Goal: Obtain resource: Download file/media

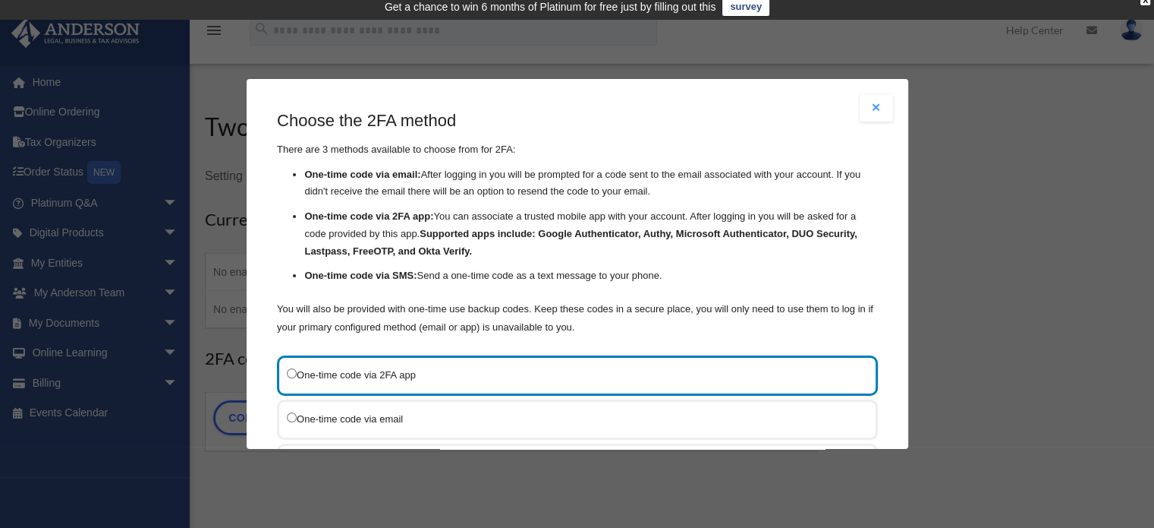
scroll to position [8, 0]
click at [862, 112] on button "Close modal" at bounding box center [876, 107] width 33 height 27
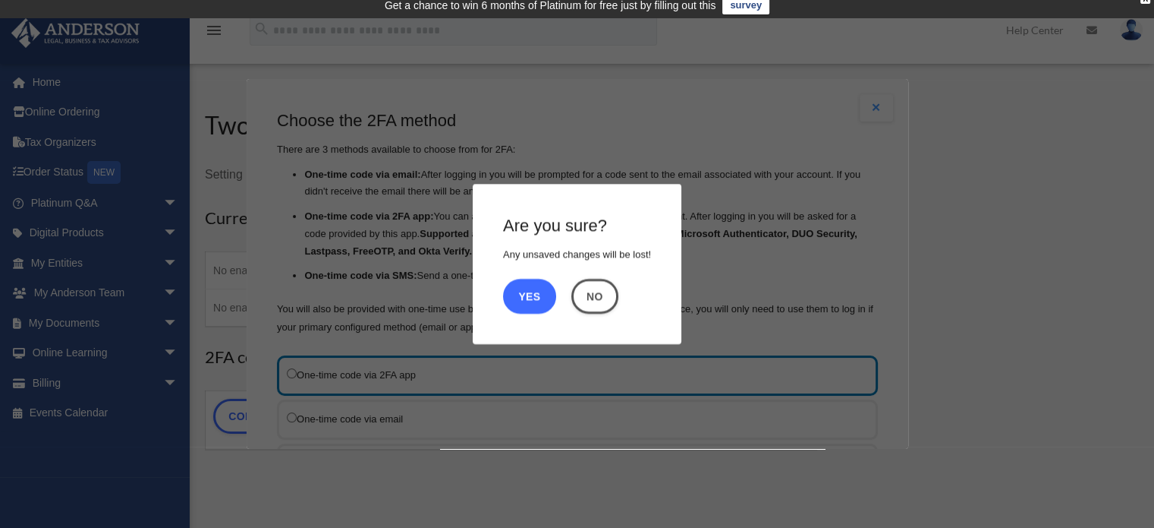
click at [528, 294] on button "Yes" at bounding box center [529, 296] width 53 height 35
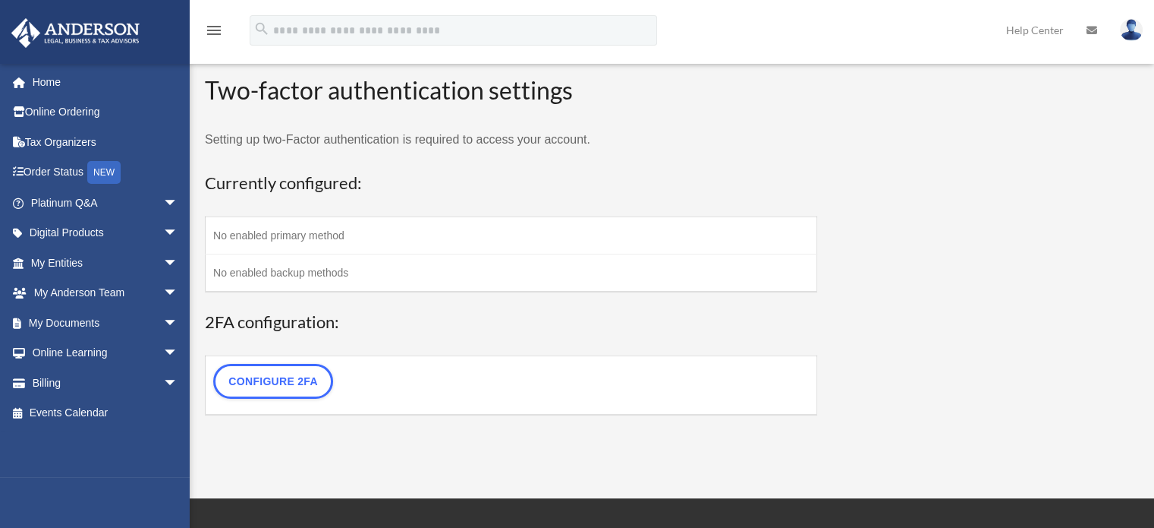
scroll to position [43, 0]
click at [163, 324] on span "arrow_drop_down" at bounding box center [178, 322] width 30 height 31
click at [94, 351] on link "Box" at bounding box center [111, 353] width 180 height 30
click at [66, 351] on link "Box" at bounding box center [111, 353] width 180 height 30
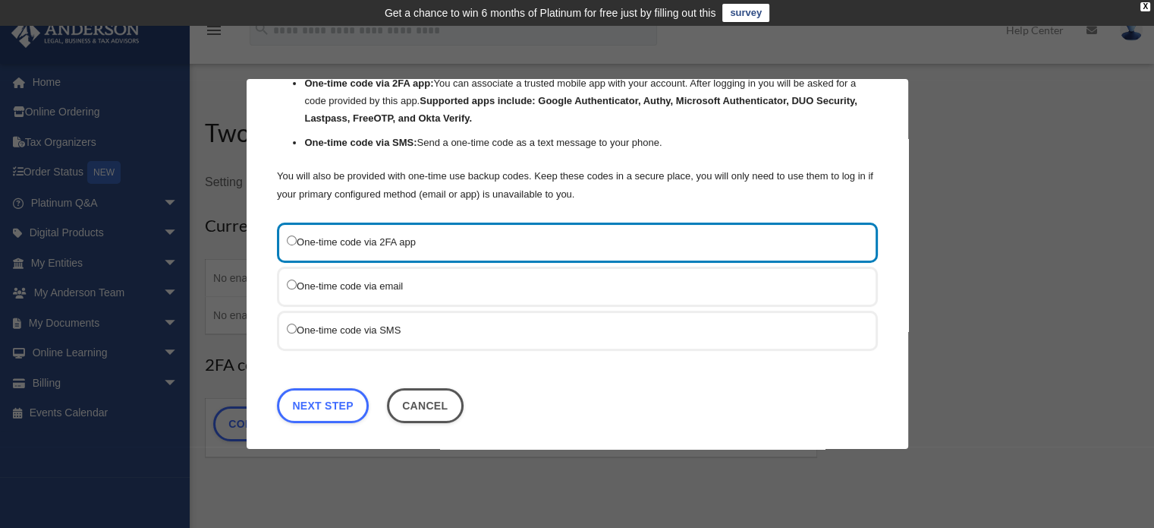
scroll to position [134, 0]
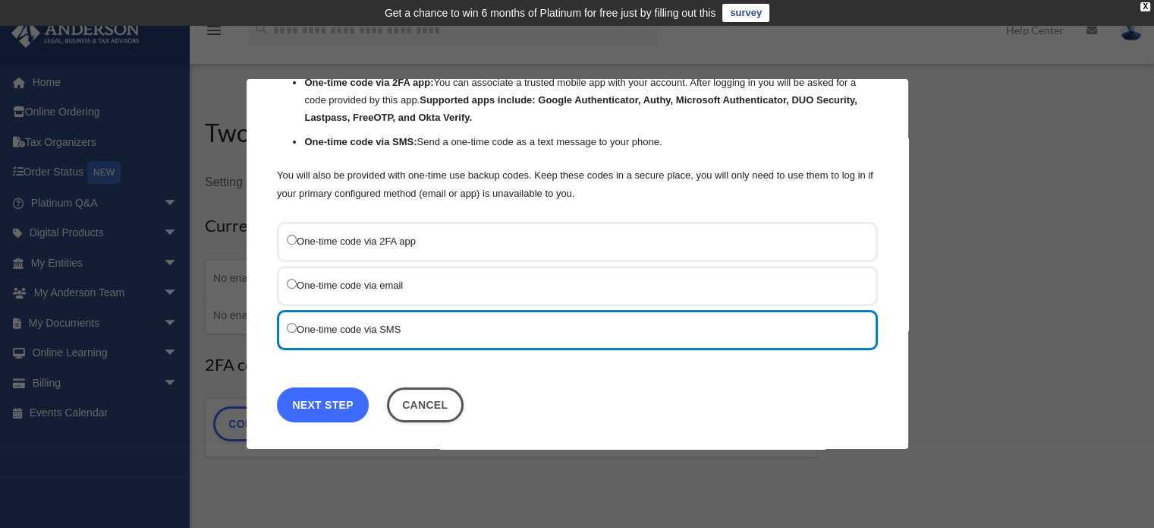
click at [307, 392] on link "Next Step" at bounding box center [323, 404] width 92 height 35
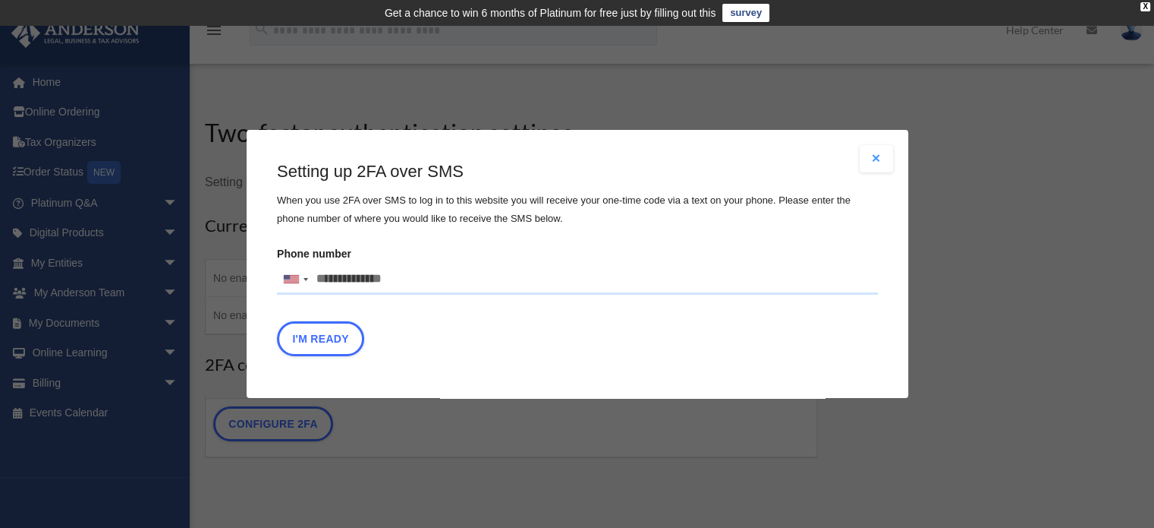
click at [474, 281] on input "Phone number United States +1 United Kingdom +44 Afghanistan (‫افغانستان‬‎) +93…" at bounding box center [577, 279] width 601 height 30
click at [477, 285] on input "Phone number United States +1 United Kingdom +44 Afghanistan (‫افغانستان‬‎) +93…" at bounding box center [577, 279] width 601 height 30
click at [405, 272] on input "Phone number United States +1 United Kingdom +44 Afghanistan (‫افغانستان‬‎) +93…" at bounding box center [577, 279] width 601 height 30
click at [398, 279] on input "Phone number United States +1 United Kingdom +44 Afghanistan (‫افغانستان‬‎) +93…" at bounding box center [577, 279] width 601 height 30
click at [440, 276] on input "Phone number United States +1 United Kingdom +44 Afghanistan (‫افغانستان‬‎) +93…" at bounding box center [577, 279] width 601 height 30
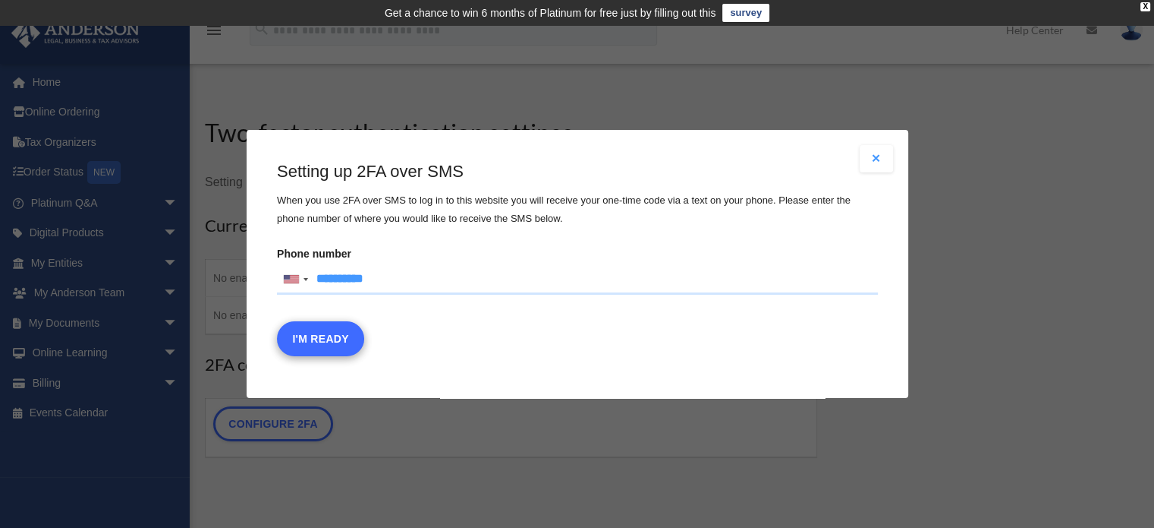
type input "**********"
click at [342, 335] on button "I'm Ready" at bounding box center [320, 338] width 87 height 35
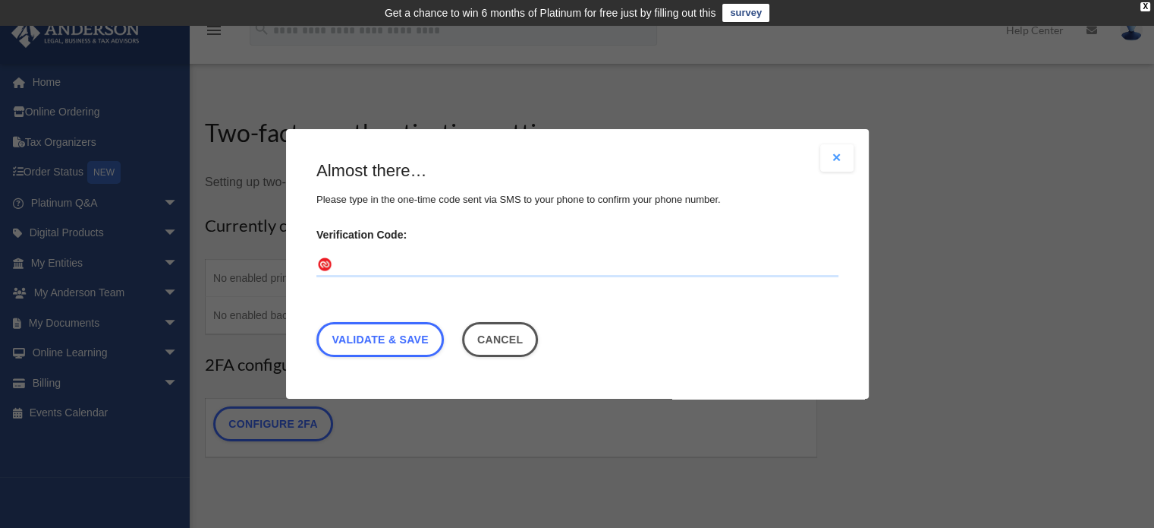
click at [361, 267] on input "Verification Code:" at bounding box center [578, 265] width 522 height 24
type input "******"
click at [386, 336] on link "Validate & Save" at bounding box center [381, 339] width 128 height 35
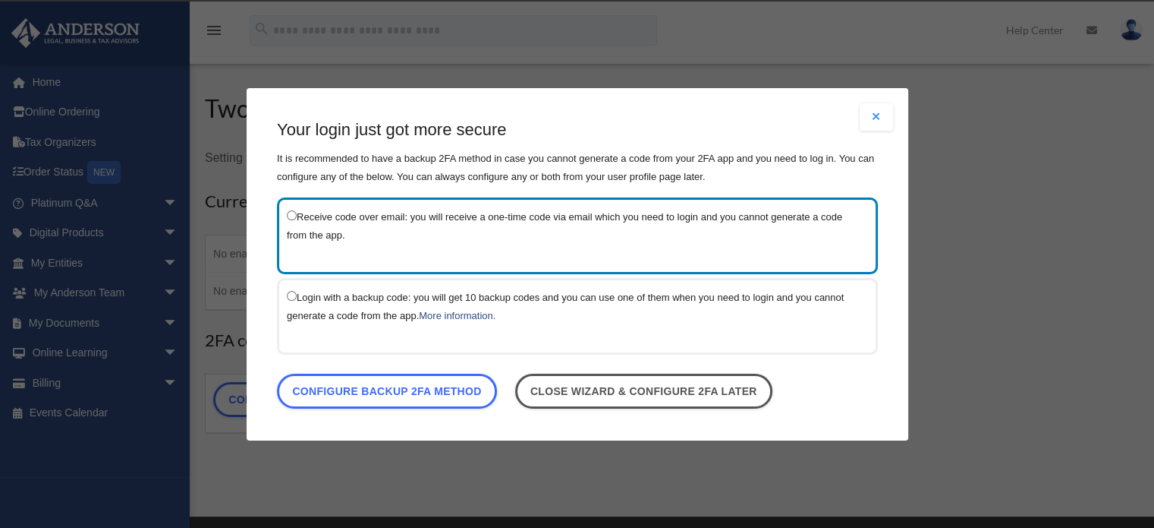
scroll to position [32, 0]
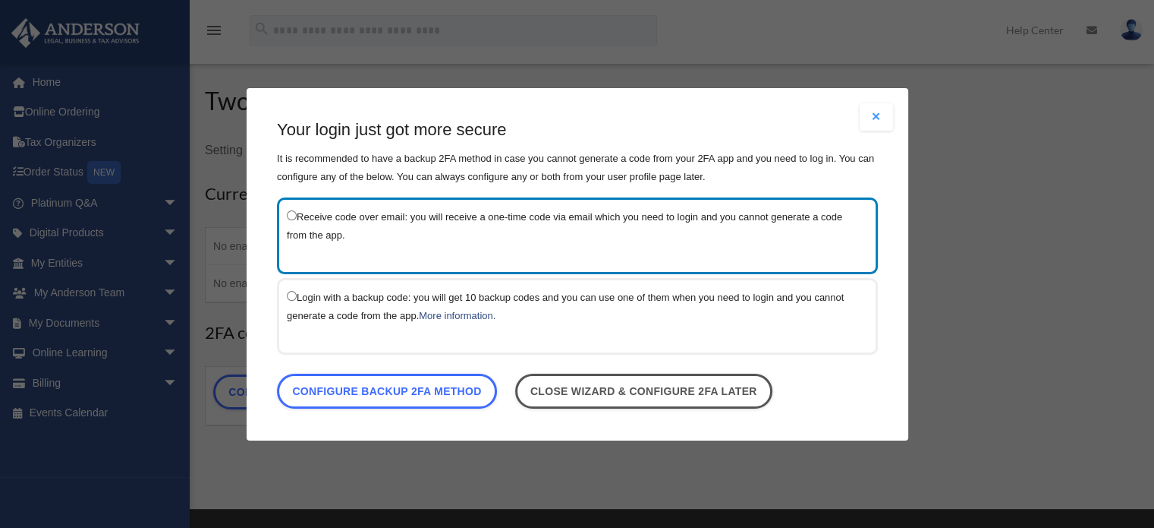
click at [434, 218] on label "Receive code over email: you will receive a one-time code via email which you n…" at bounding box center [570, 224] width 566 height 37
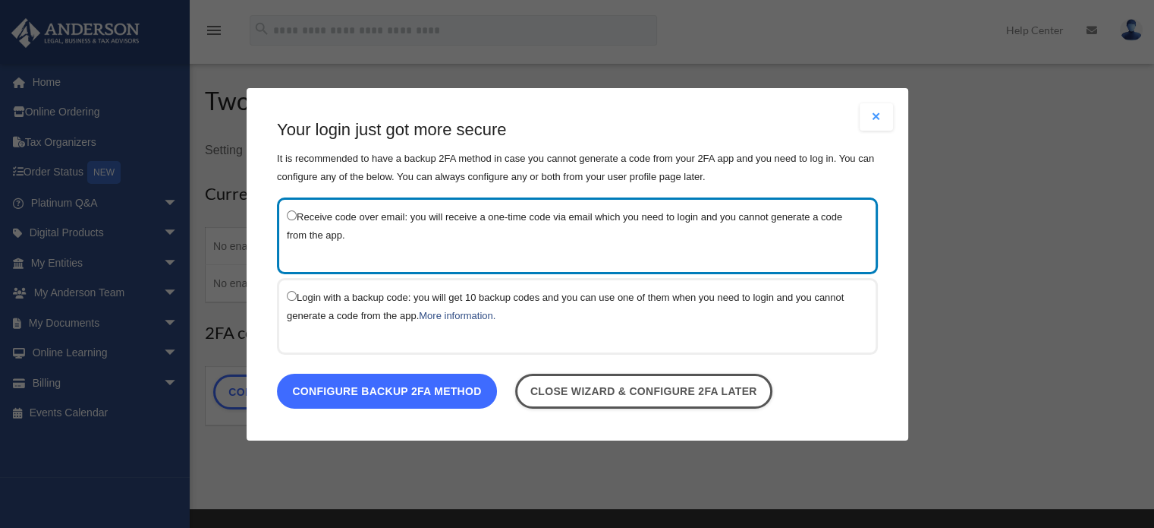
click at [324, 390] on link "Configure backup 2FA method" at bounding box center [387, 390] width 220 height 35
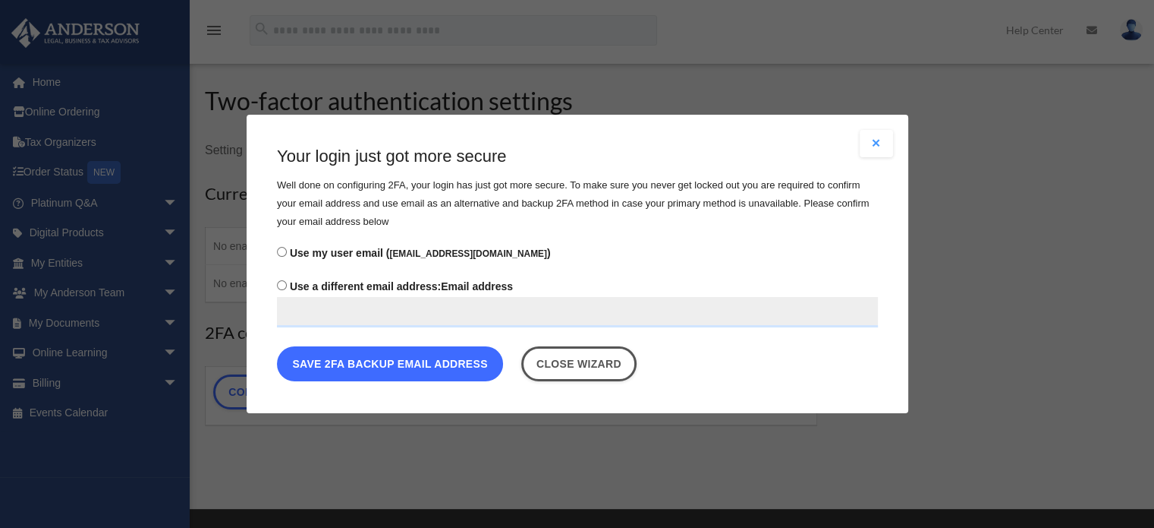
click at [375, 364] on button "Save 2FA backup email address" at bounding box center [390, 363] width 226 height 35
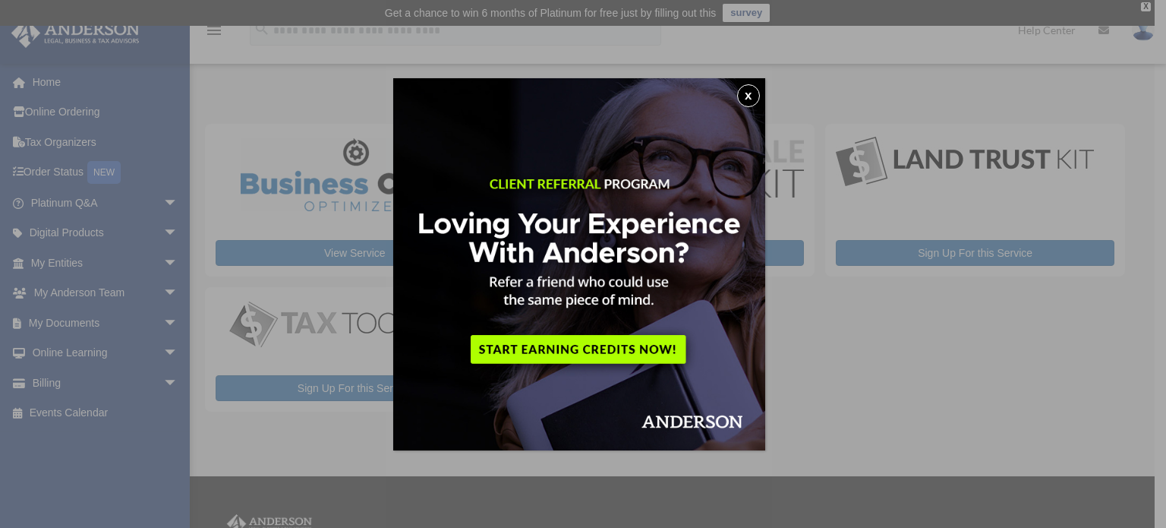
click at [748, 99] on button "x" at bounding box center [748, 95] width 23 height 23
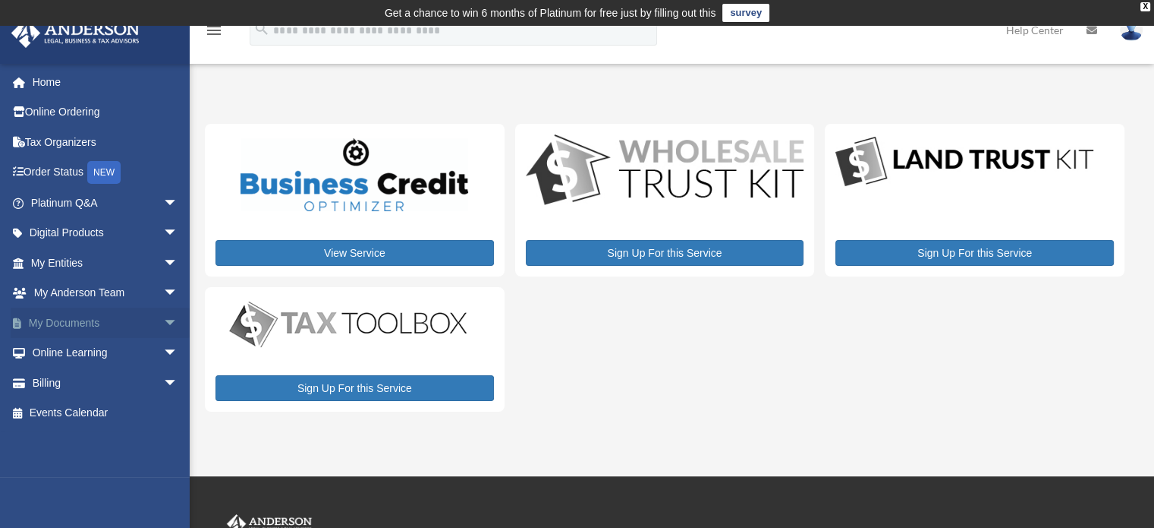
click at [163, 311] on span "arrow_drop_down" at bounding box center [178, 322] width 30 height 31
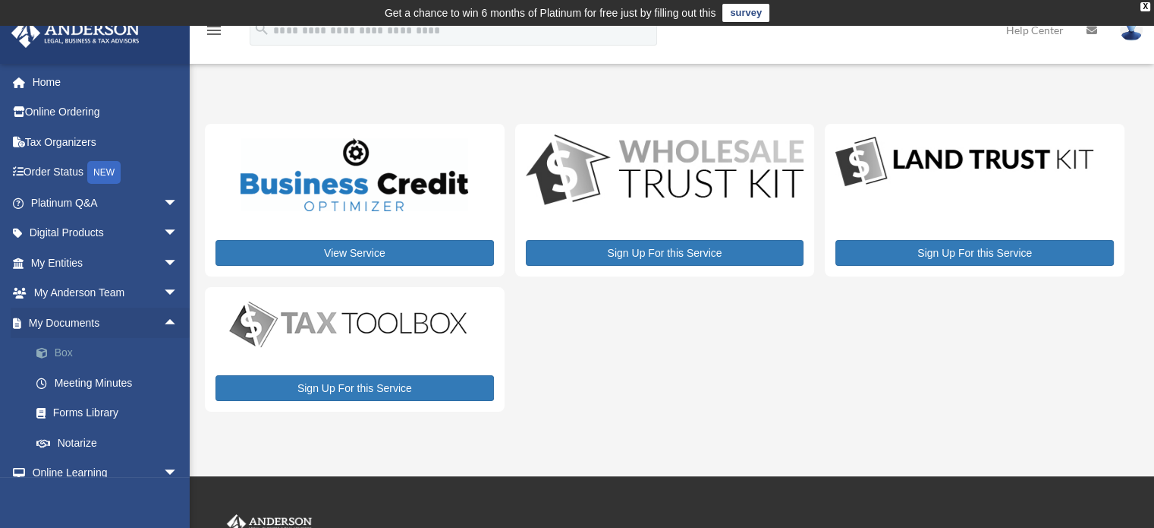
click at [67, 357] on link "Box" at bounding box center [111, 353] width 180 height 30
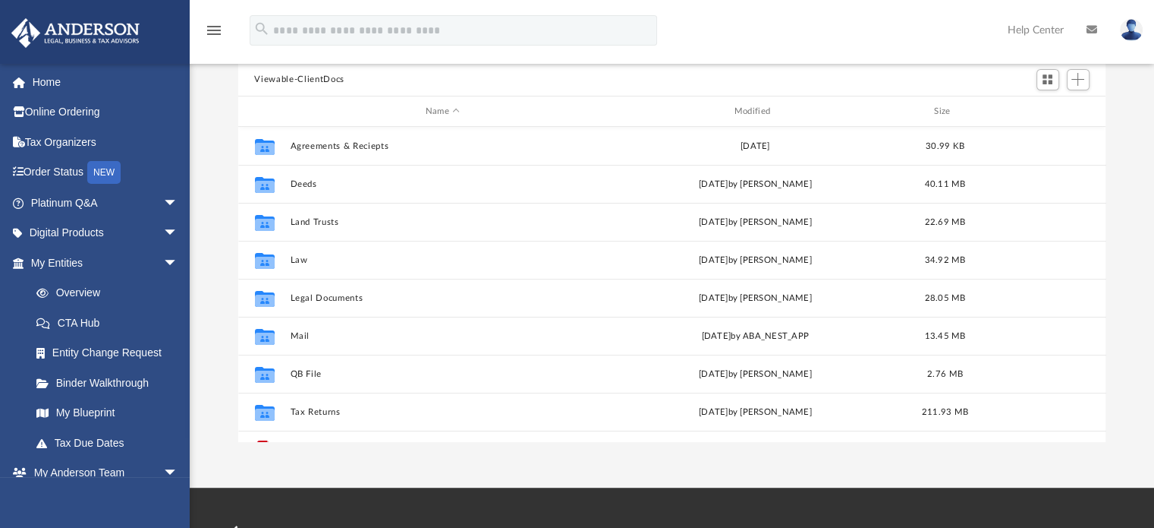
scroll to position [162, 0]
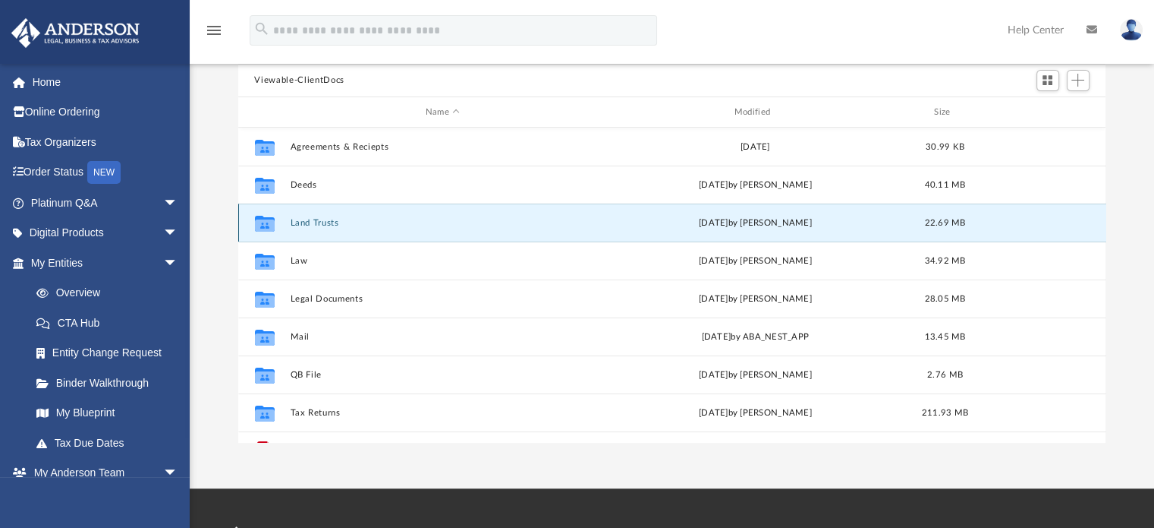
click at [304, 223] on button "Land Trusts" at bounding box center [443, 223] width 306 height 10
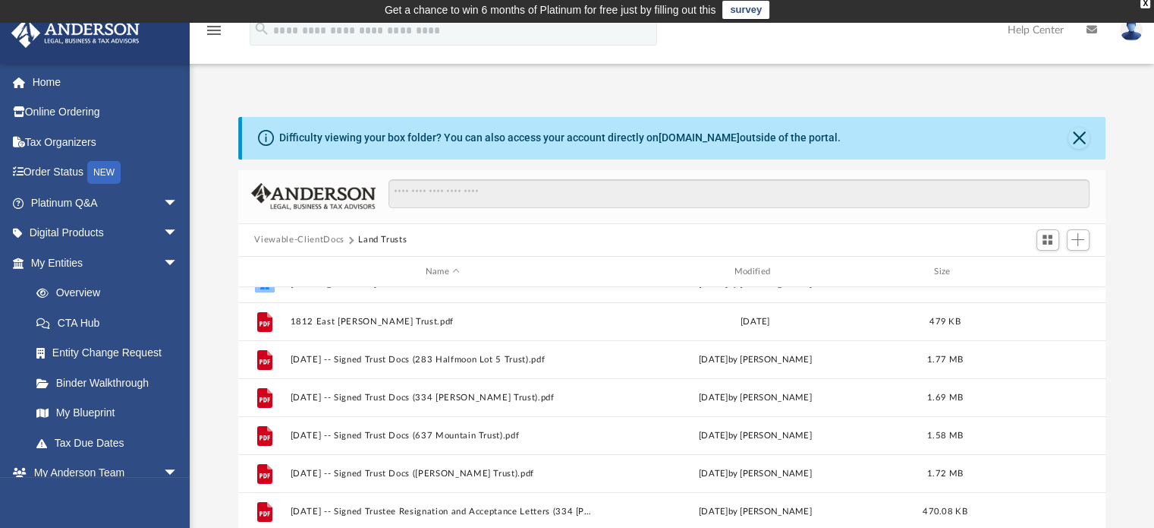
scroll to position [0, 0]
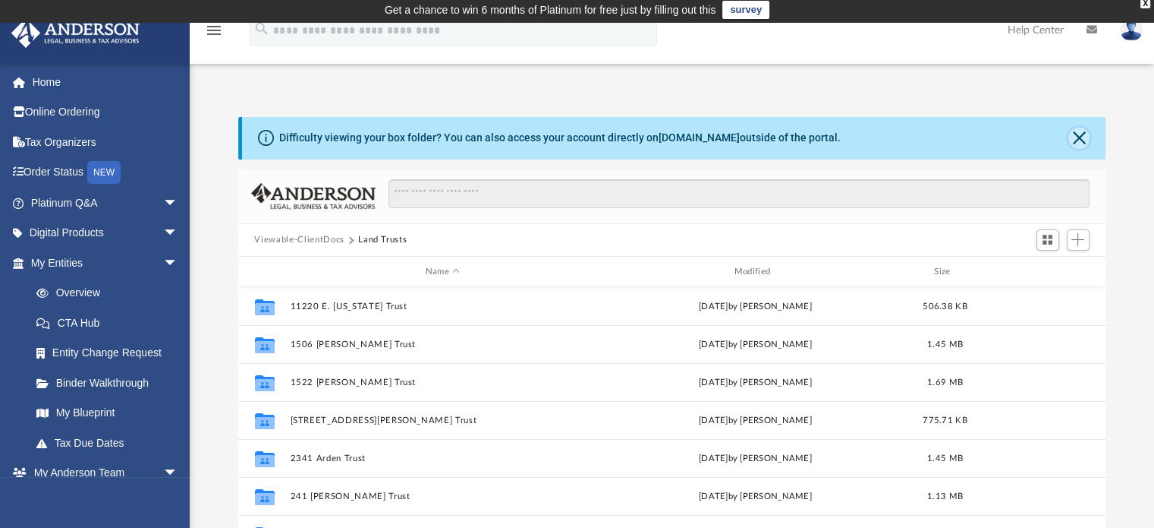
click at [1079, 133] on button "Close" at bounding box center [1079, 138] width 21 height 21
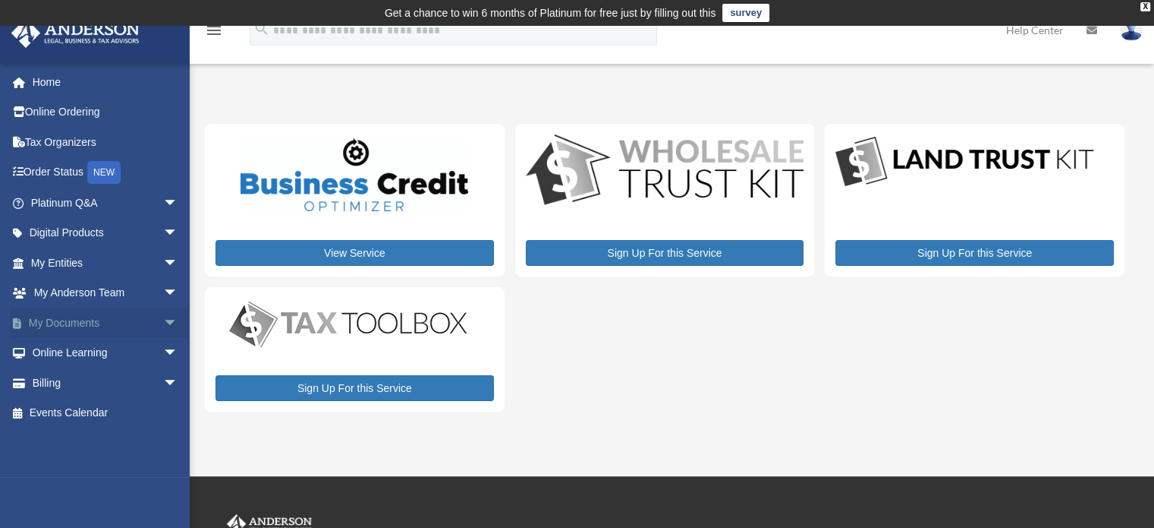
click at [163, 321] on span "arrow_drop_down" at bounding box center [178, 322] width 30 height 31
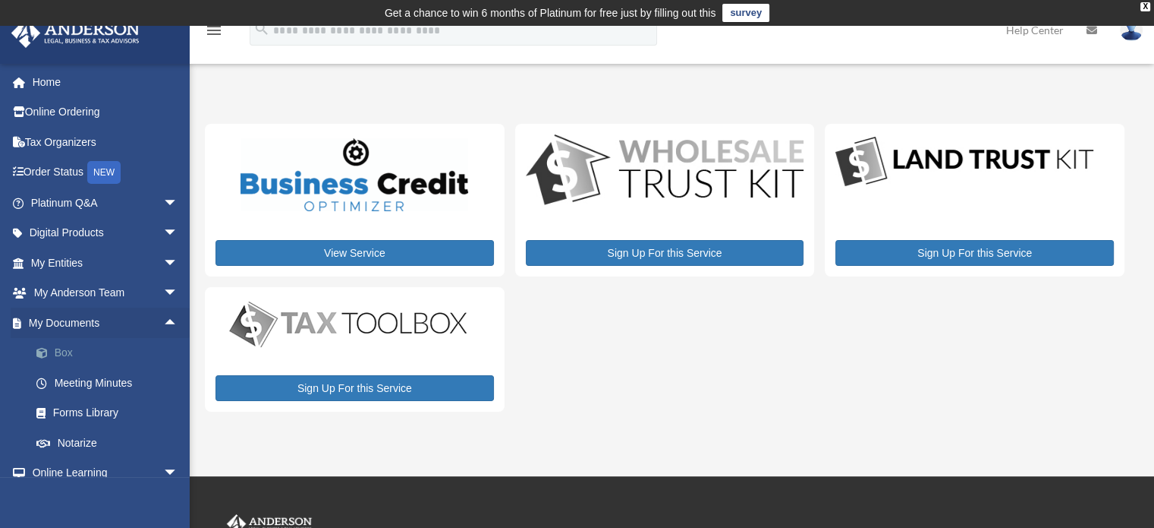
click at [70, 344] on link "Box" at bounding box center [111, 353] width 180 height 30
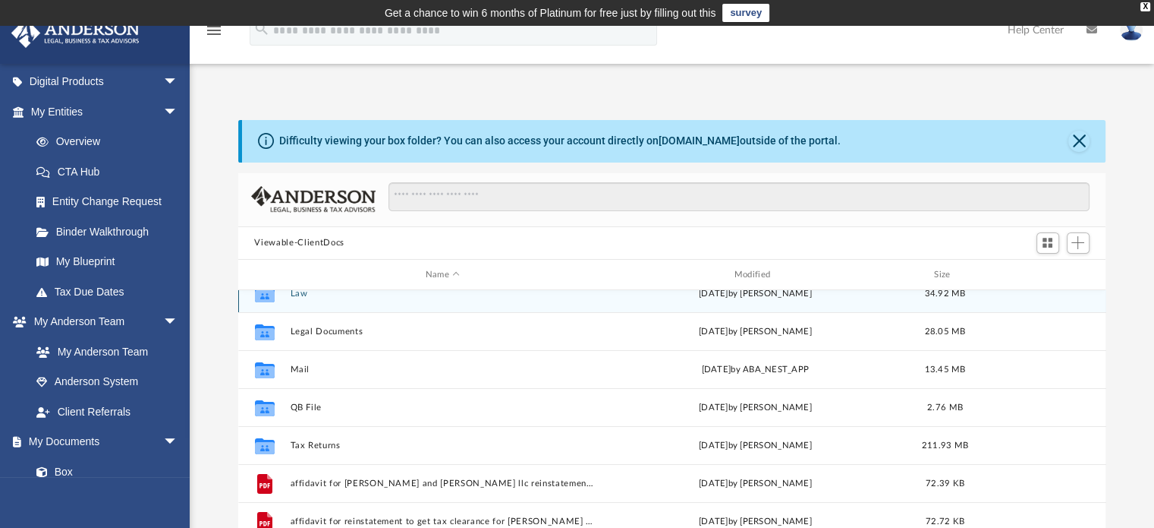
scroll to position [131, 0]
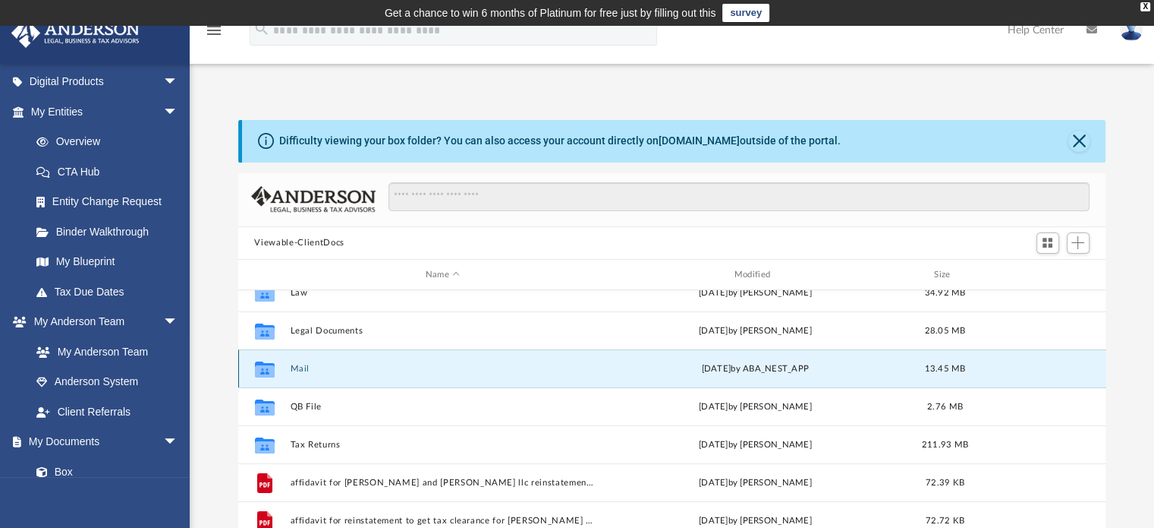
click at [323, 370] on button "Mail" at bounding box center [443, 369] width 306 height 10
click at [316, 368] on button "Mail" at bounding box center [443, 369] width 306 height 10
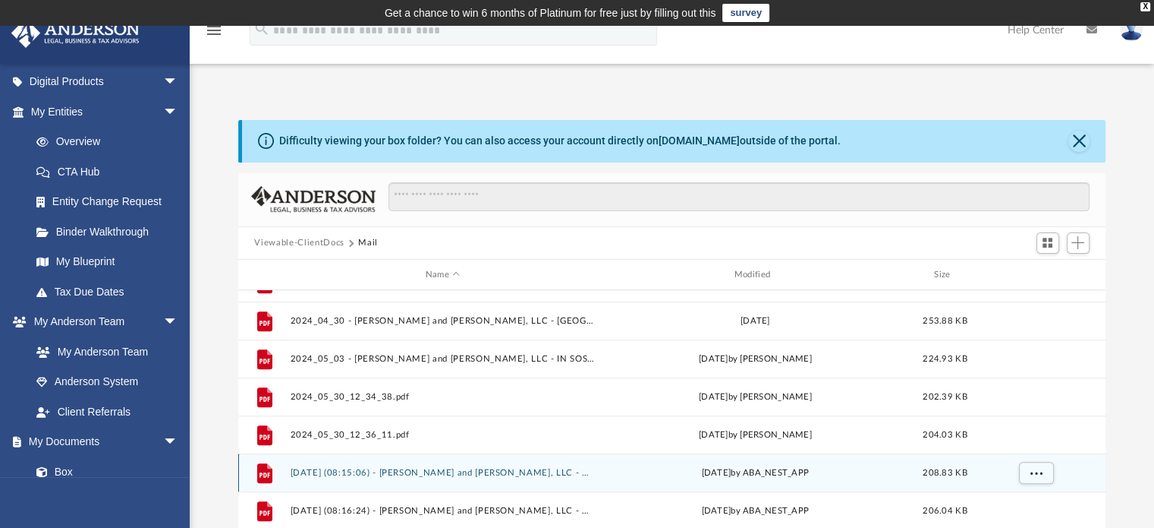
scroll to position [1430, 0]
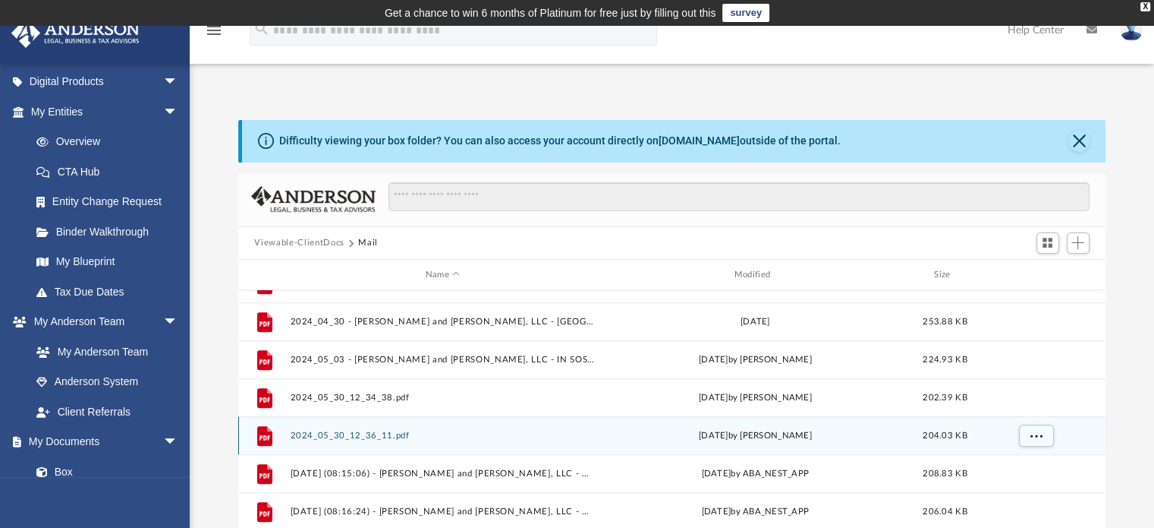
click at [738, 439] on div "[DATE] by [PERSON_NAME]" at bounding box center [756, 436] width 306 height 14
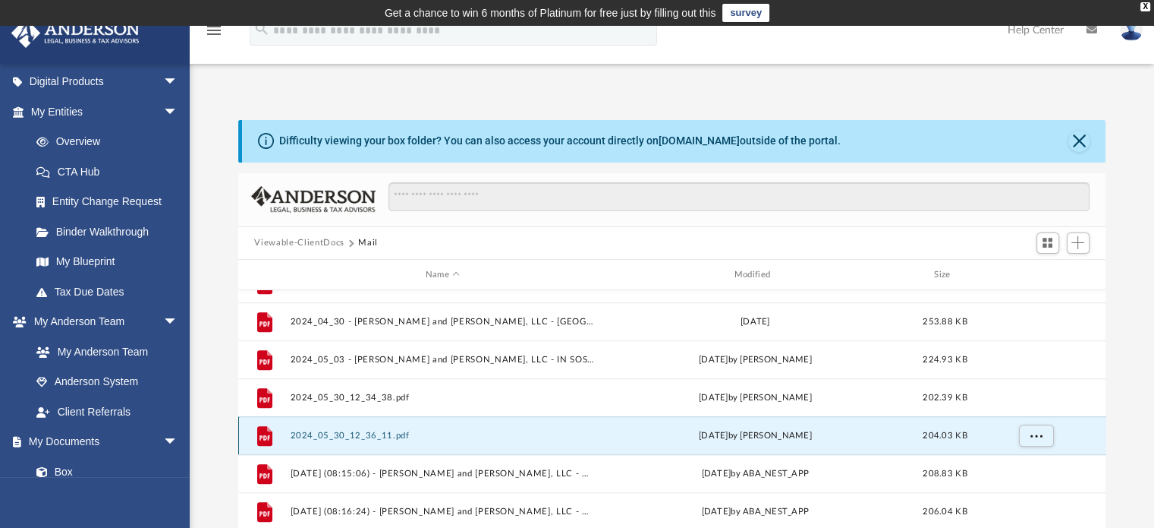
click at [702, 436] on div "[DATE] by [PERSON_NAME]" at bounding box center [756, 436] width 306 height 14
click at [702, 436] on div "Thu May 30 2024 by Krystal Hankins" at bounding box center [756, 436] width 306 height 14
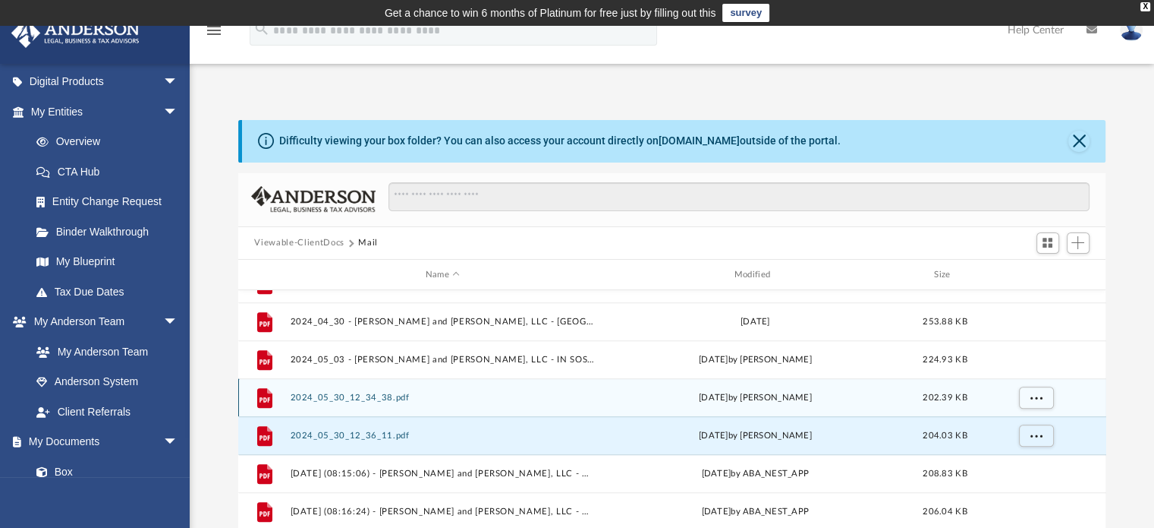
click at [392, 397] on button "2024_05_30_12_34_38.pdf" at bounding box center [443, 397] width 306 height 10
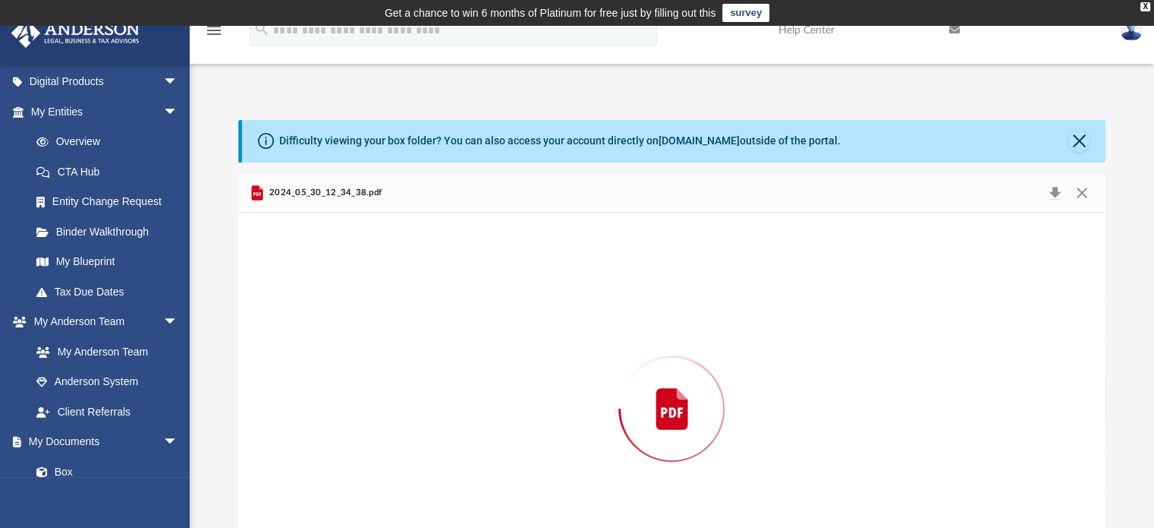
scroll to position [77, 0]
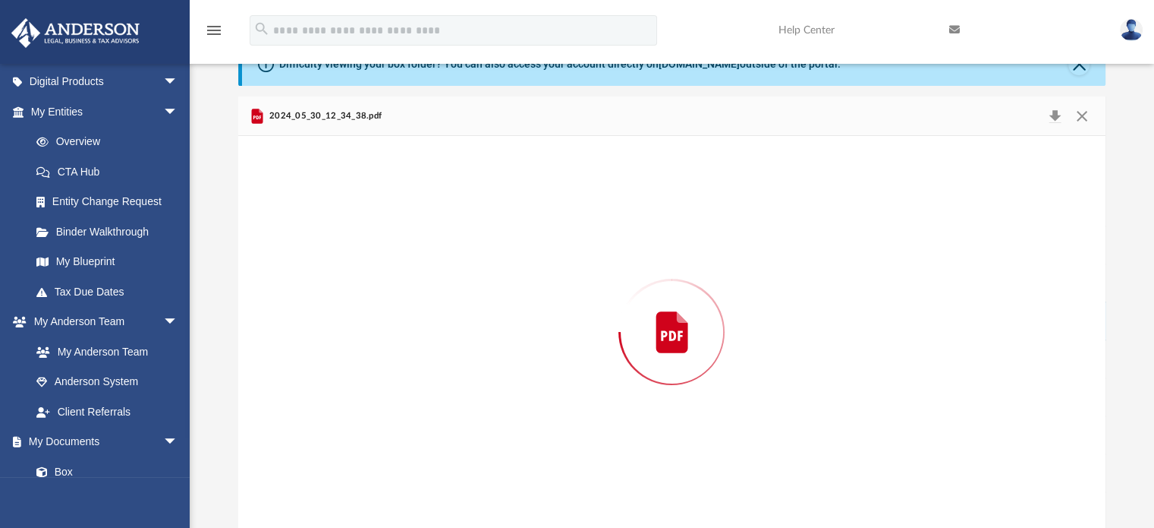
click at [392, 397] on div "Preview" at bounding box center [672, 332] width 868 height 392
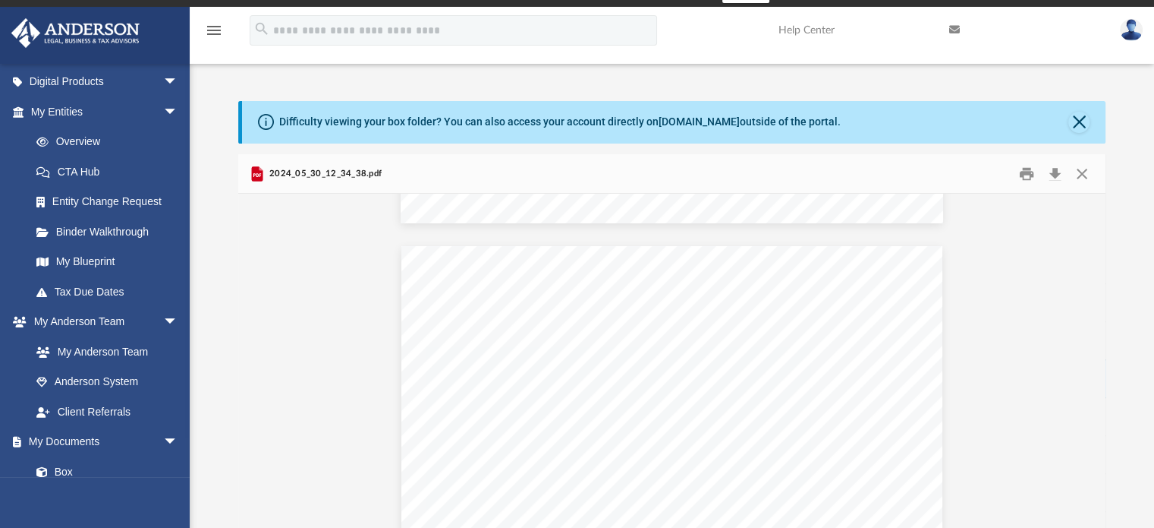
scroll to position [343, 0]
click at [1079, 118] on button "Close" at bounding box center [1079, 122] width 21 height 21
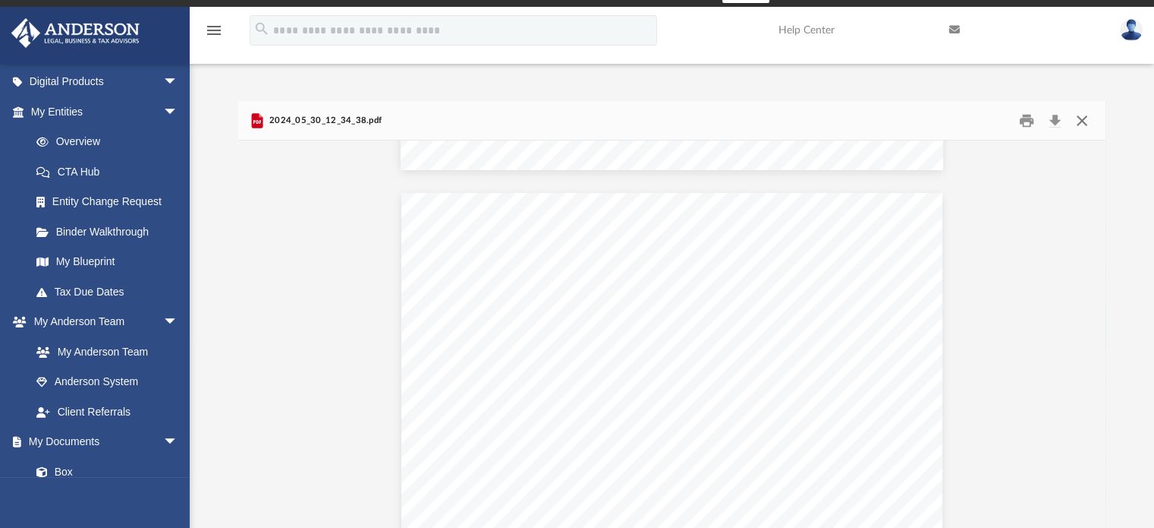
click at [1079, 118] on button "Close" at bounding box center [1082, 121] width 27 height 24
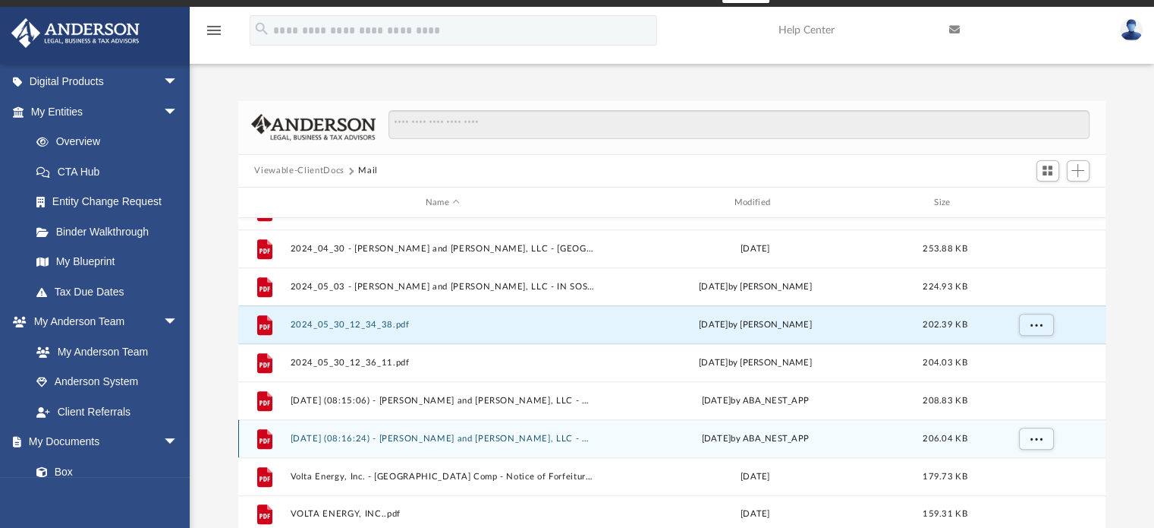
scroll to position [1430, 0]
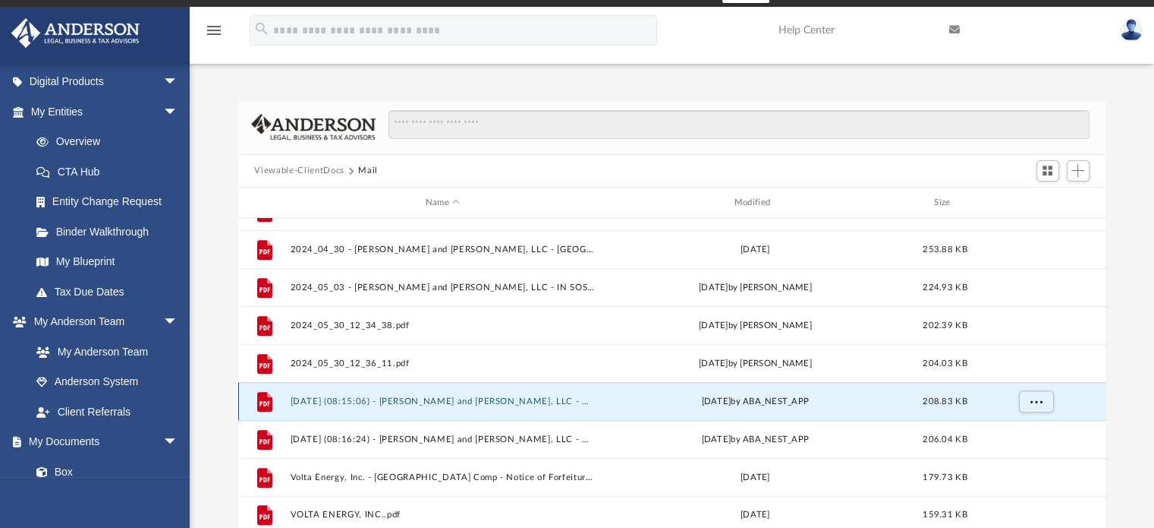
click at [531, 398] on button "2025.03.19 (08:15:06) - Blake and Trow, LLC - Mail from Indiana Department of R…" at bounding box center [443, 401] width 306 height 10
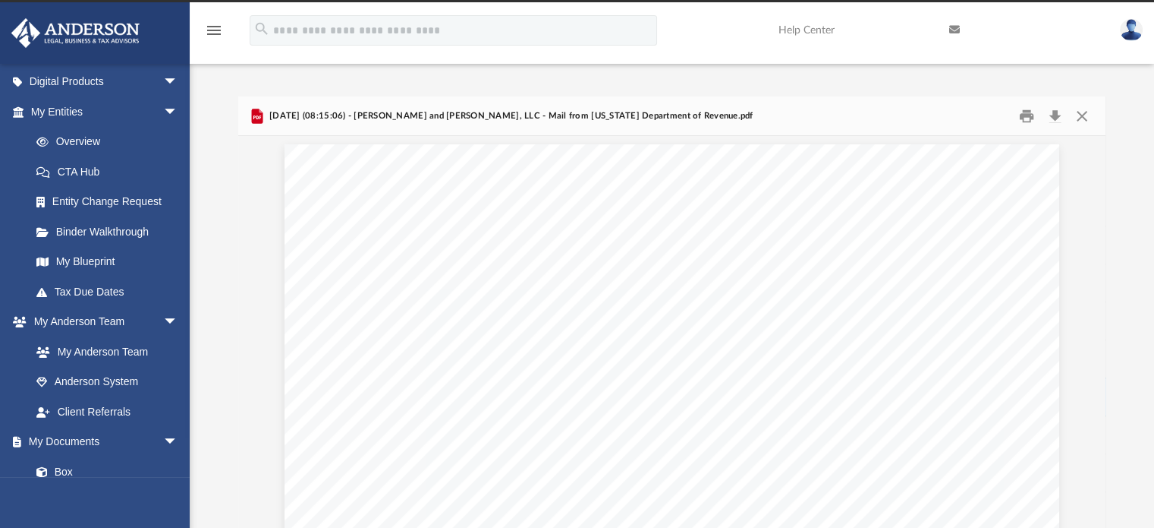
scroll to position [0, 0]
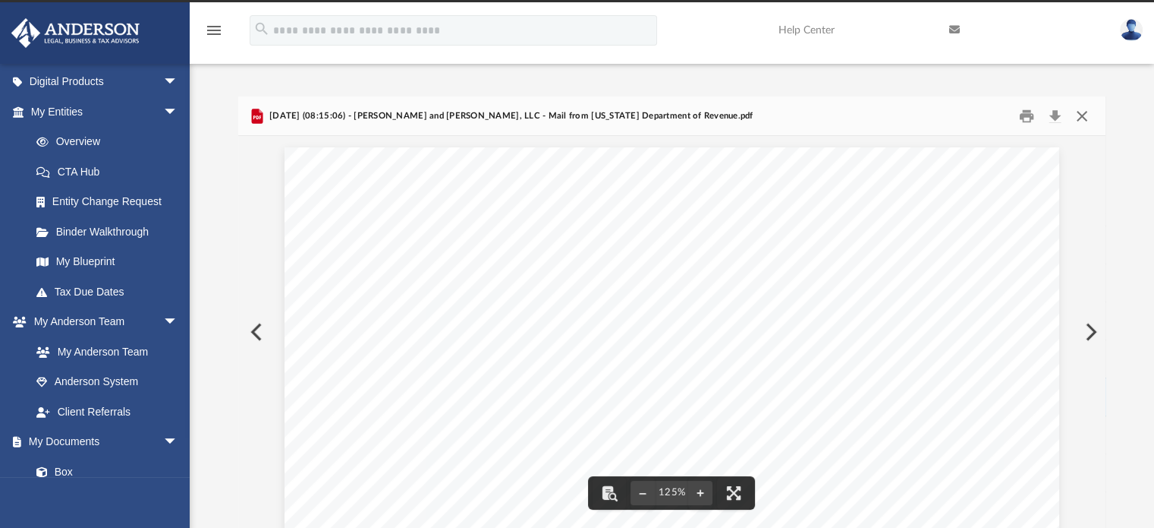
click at [1084, 112] on button "Close" at bounding box center [1082, 116] width 27 height 24
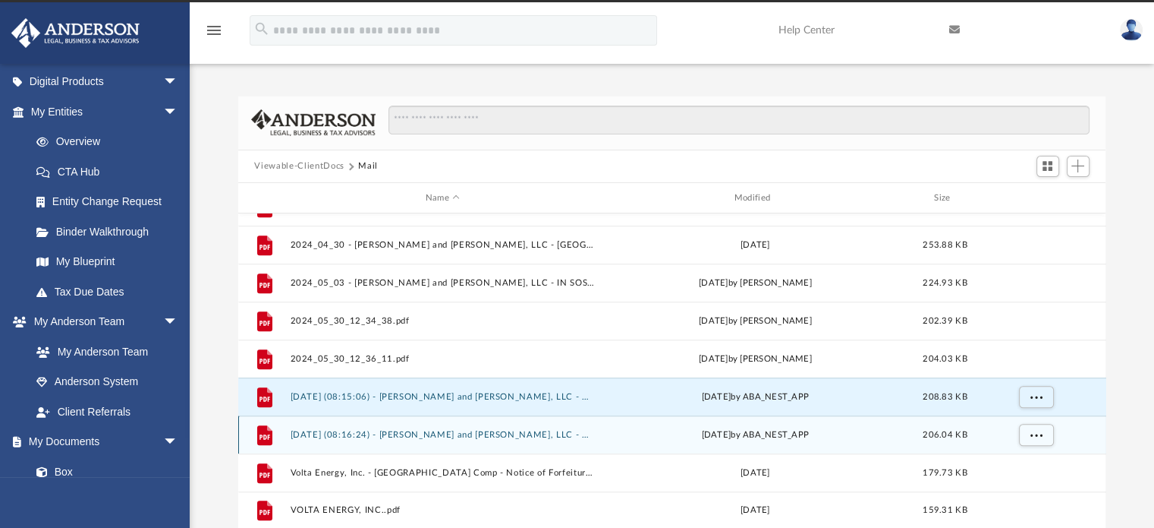
click at [817, 436] on div "Wed Mar 19 2025 by ABA_NEST_APP" at bounding box center [756, 435] width 306 height 14
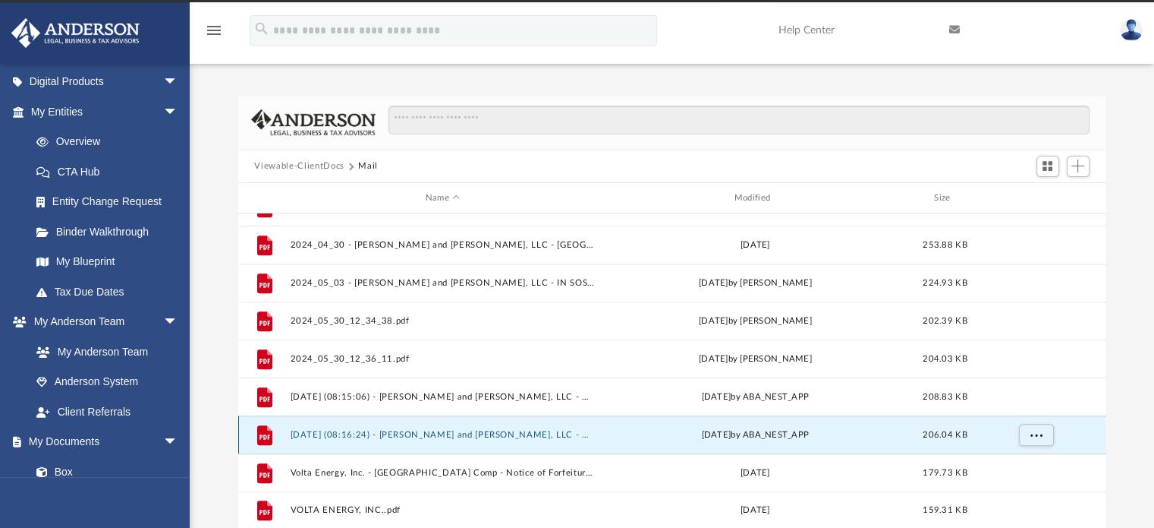
click at [574, 436] on button "2025.03.19 (08:16:24) - Kelly and Harris, LLC - Mail from Indiana Department of…" at bounding box center [443, 435] width 306 height 10
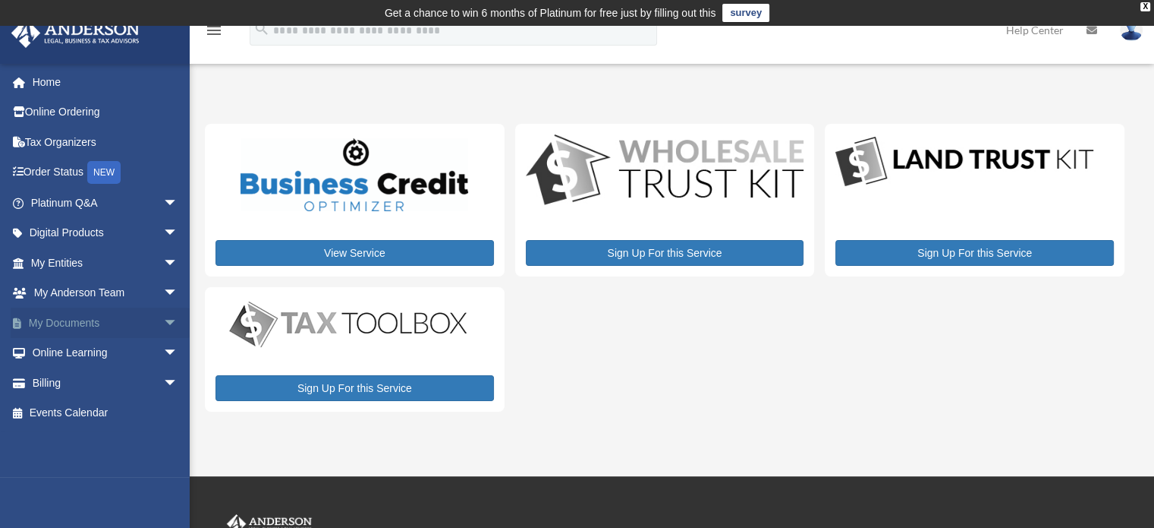
click at [163, 323] on span "arrow_drop_down" at bounding box center [178, 322] width 30 height 31
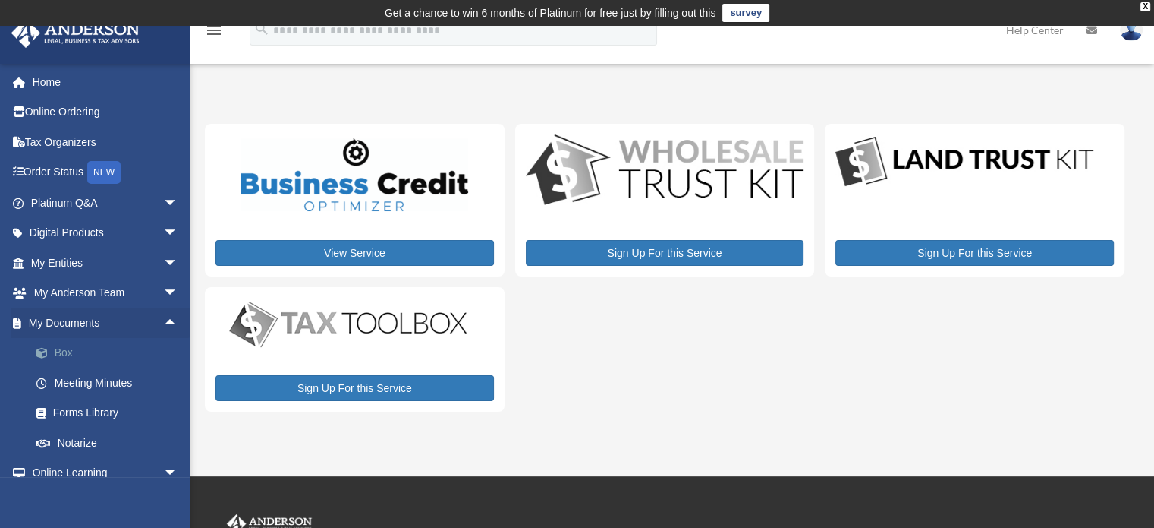
click at [124, 349] on link "Box" at bounding box center [111, 353] width 180 height 30
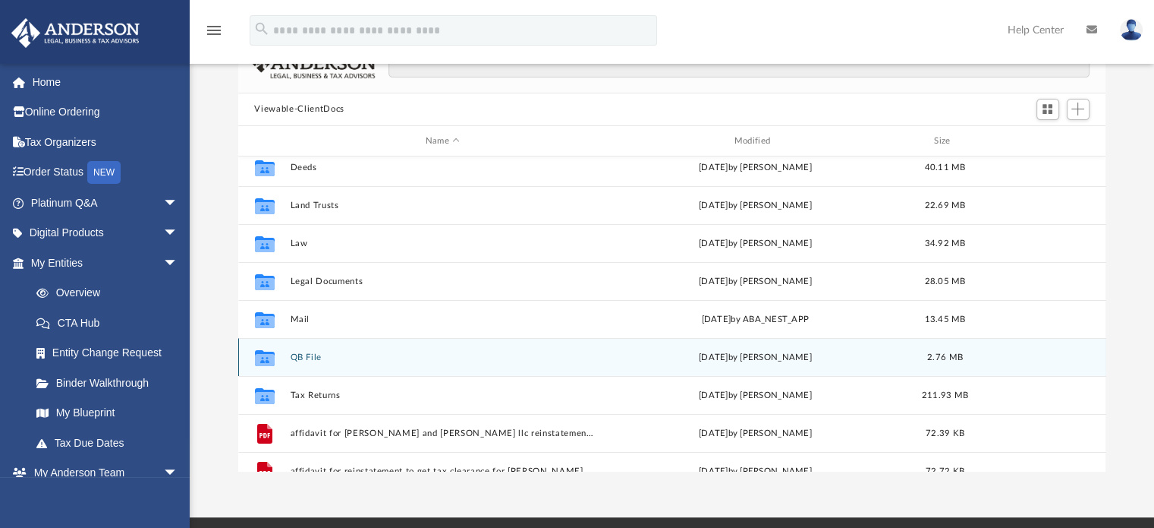
scroll to position [46, 0]
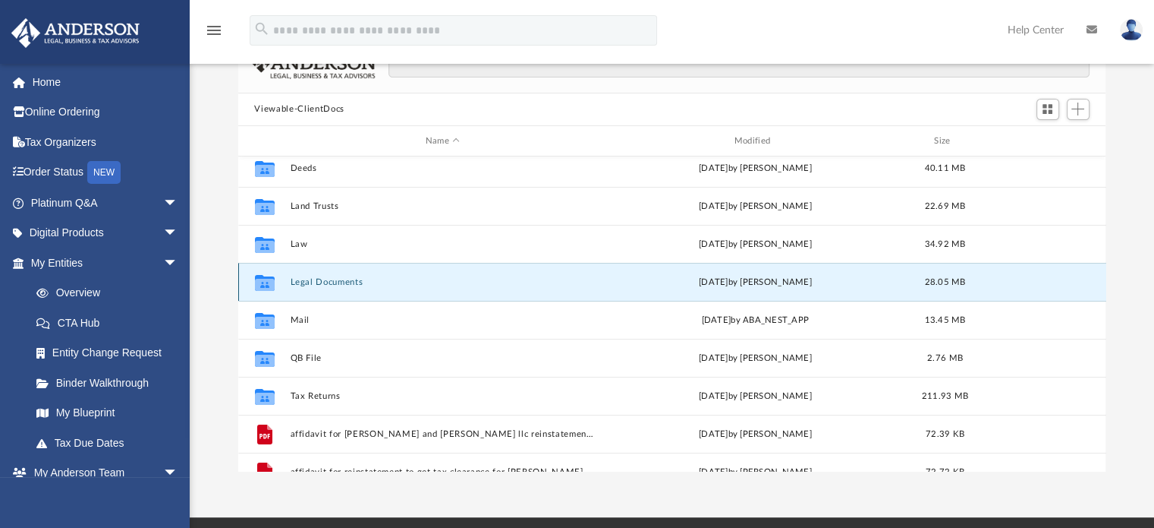
click at [349, 285] on button "Legal Documents" at bounding box center [443, 282] width 306 height 10
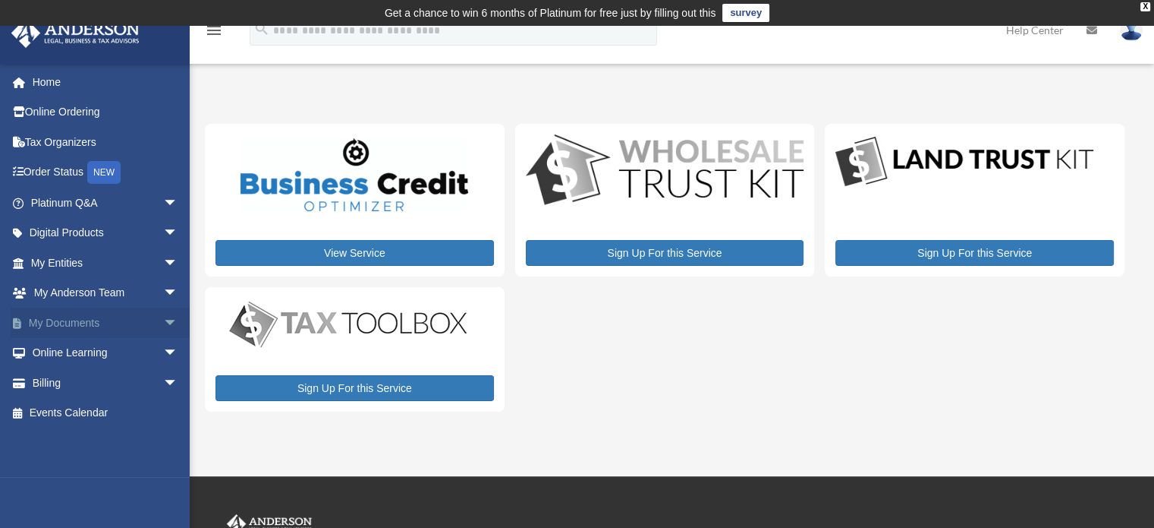
click at [163, 320] on span "arrow_drop_down" at bounding box center [178, 322] width 30 height 31
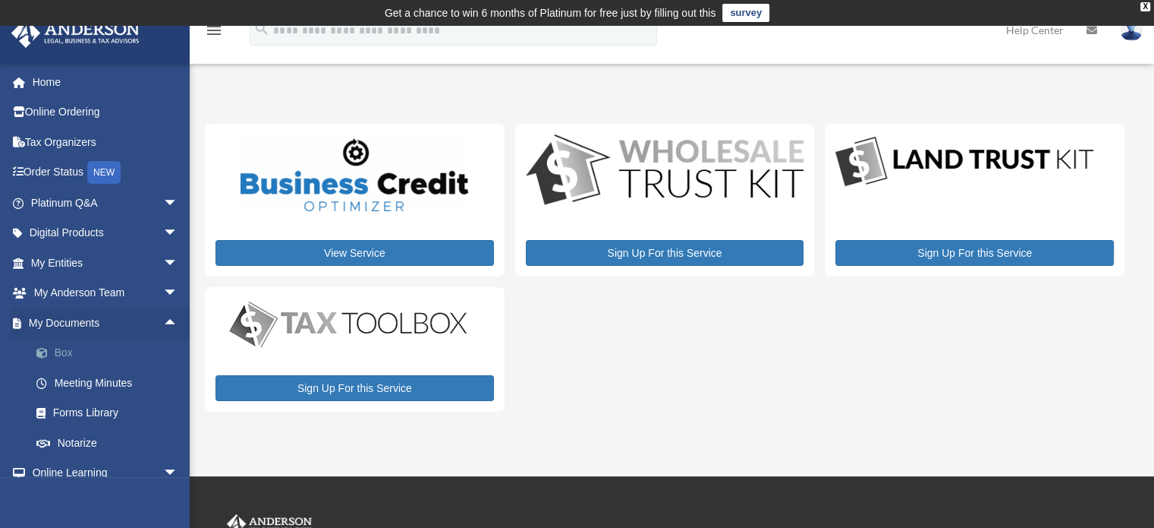
click at [102, 355] on link "Box" at bounding box center [111, 353] width 180 height 30
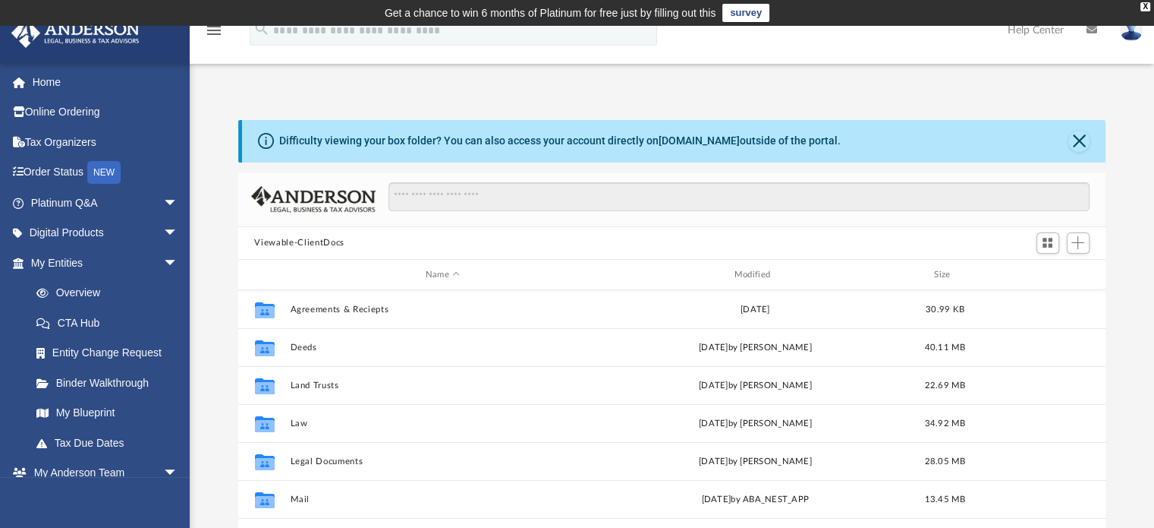
scroll to position [333, 856]
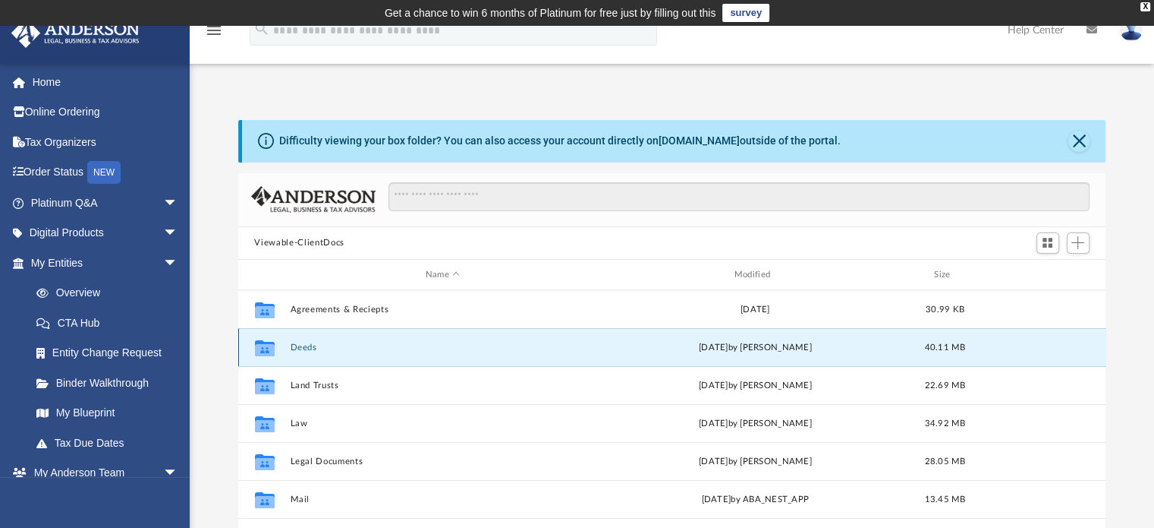
click at [305, 345] on button "Deeds" at bounding box center [443, 347] width 306 height 10
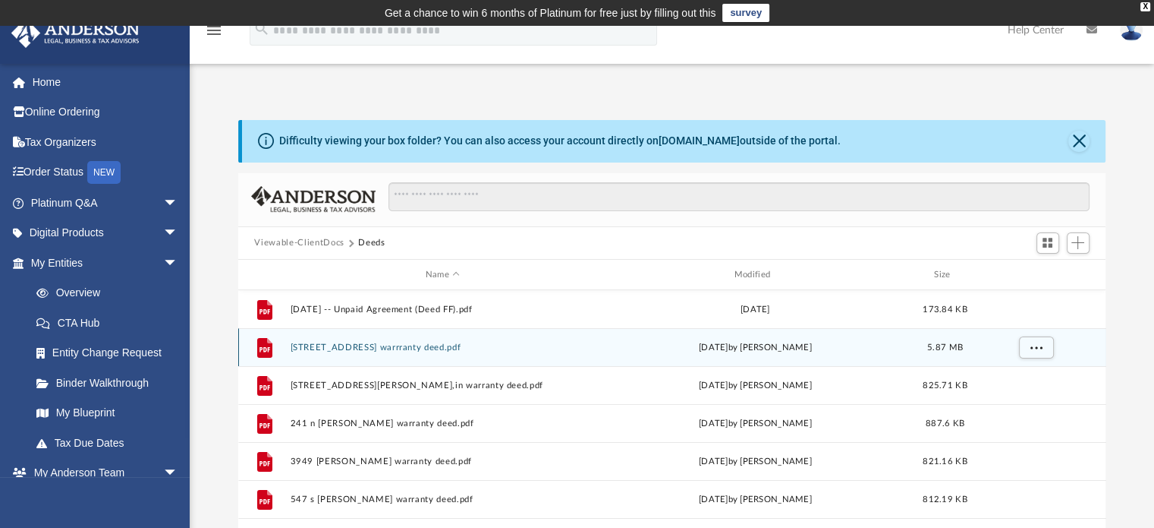
scroll to position [0, 0]
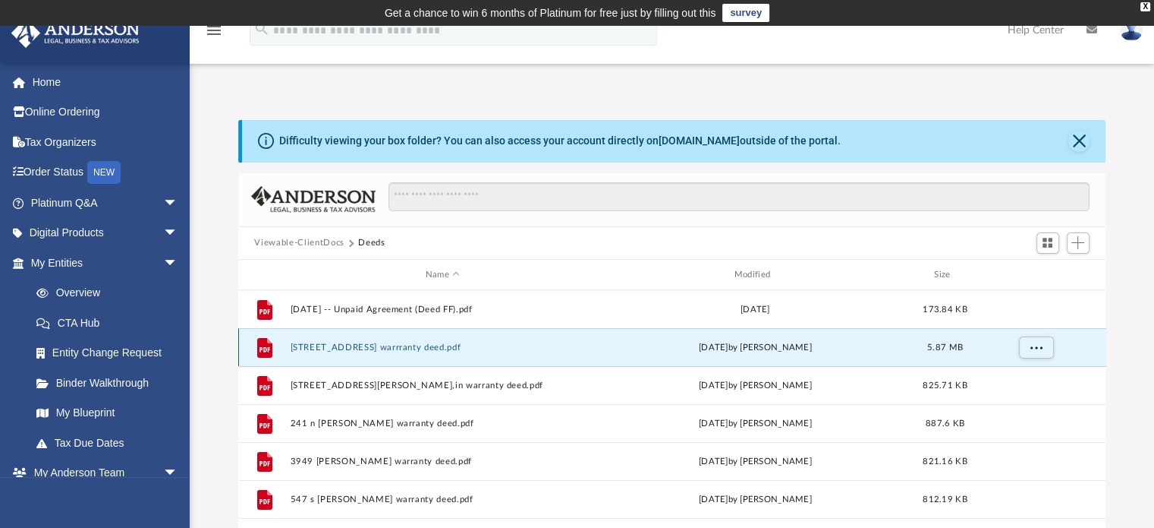
click at [420, 348] on button "[STREET_ADDRESS] warrranty deed.pdf" at bounding box center [443, 347] width 306 height 10
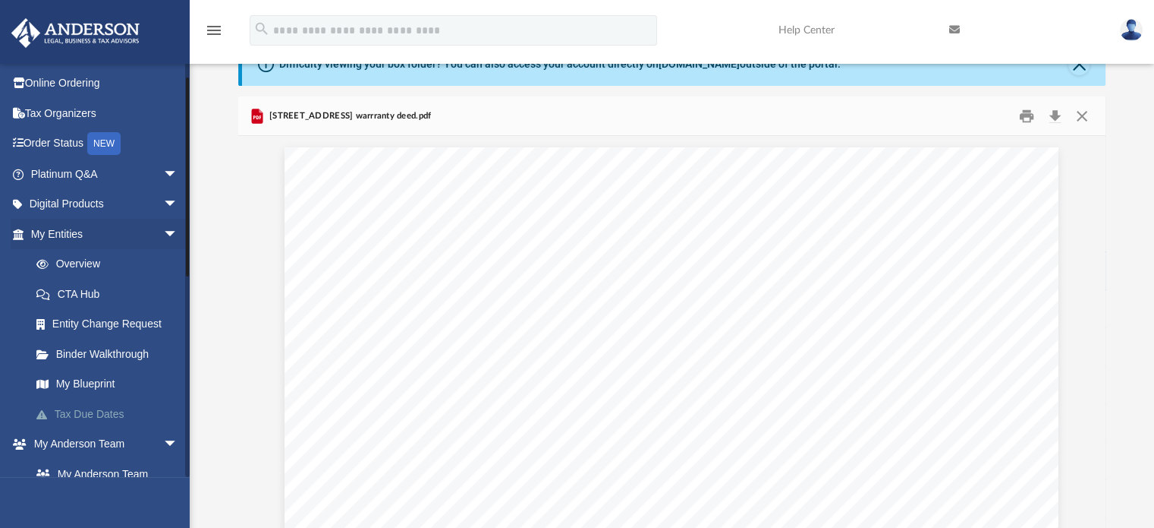
scroll to position [30, 0]
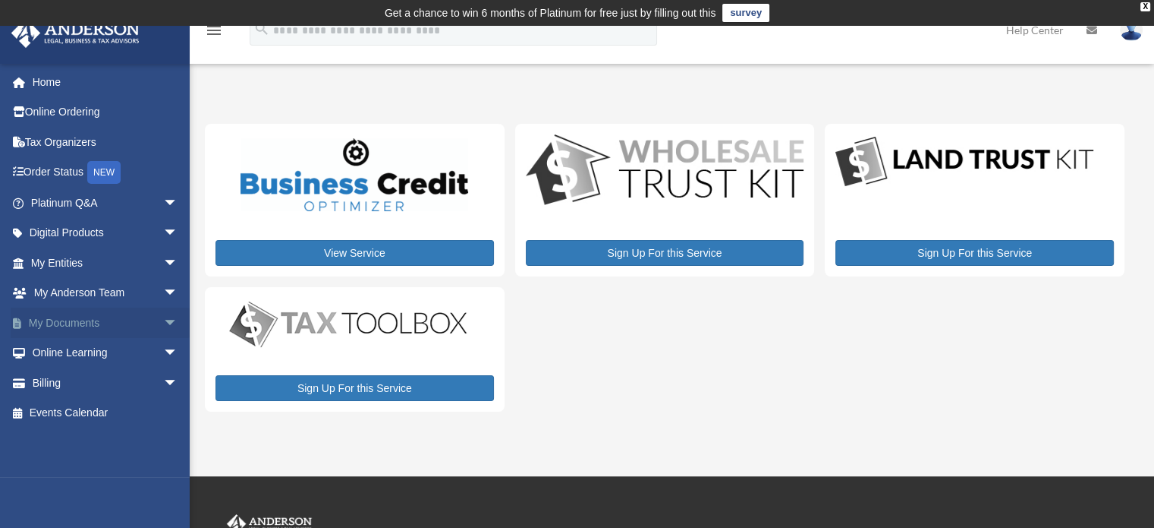
click at [163, 316] on span "arrow_drop_down" at bounding box center [178, 322] width 30 height 31
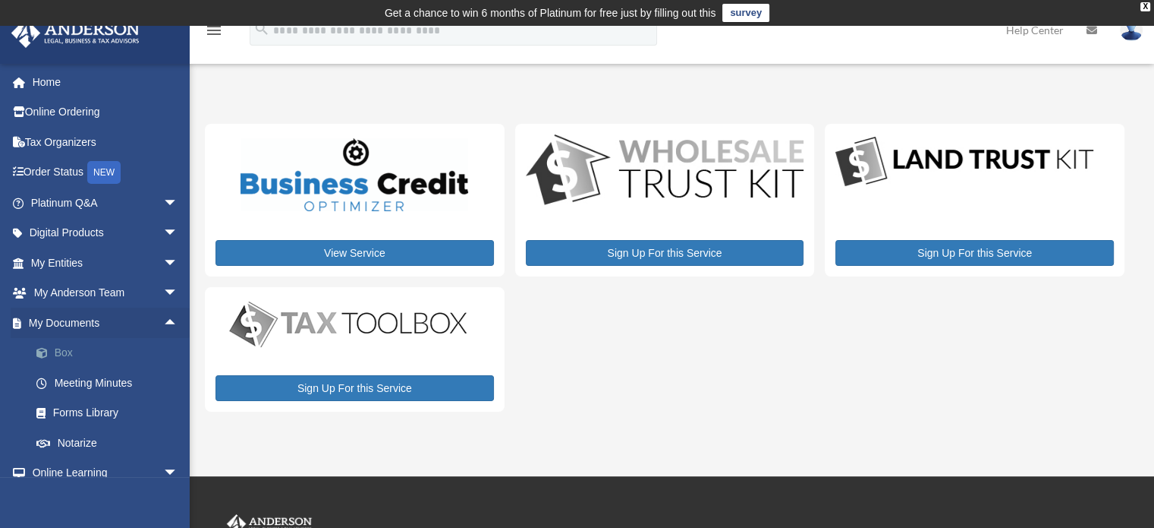
click at [149, 342] on link "Box" at bounding box center [111, 353] width 180 height 30
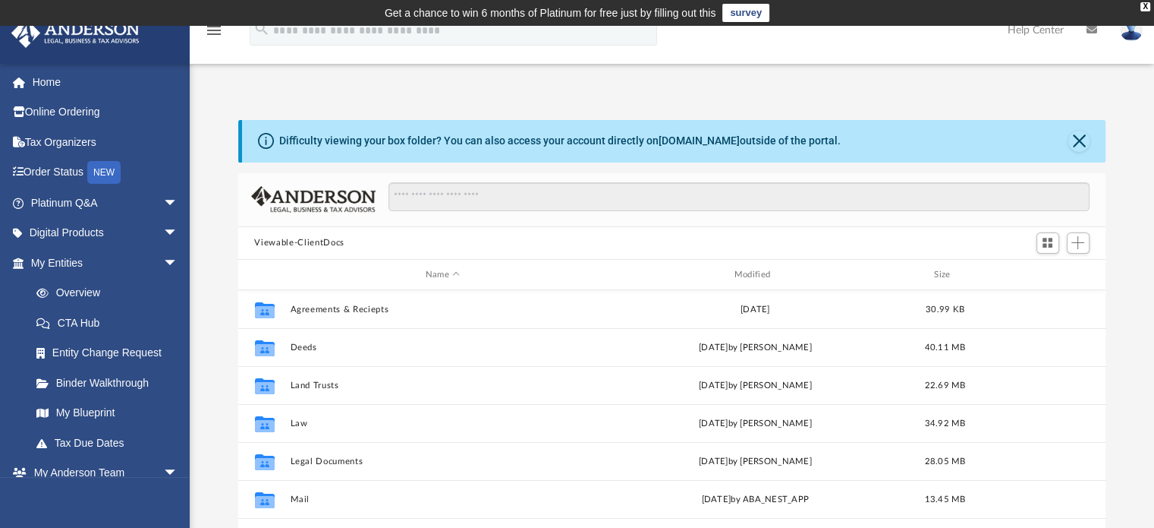
scroll to position [333, 856]
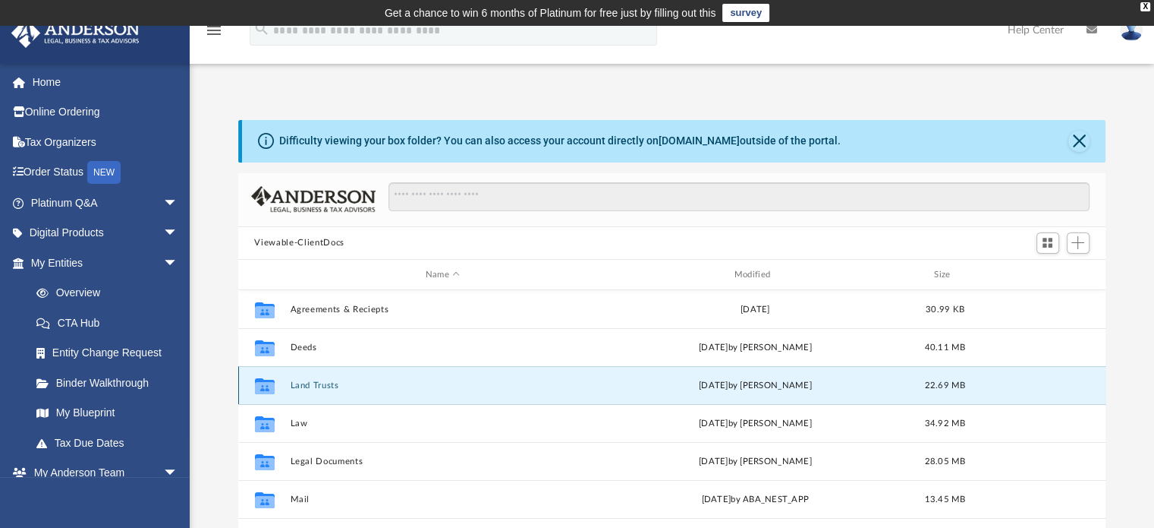
click at [316, 380] on button "Land Trusts" at bounding box center [443, 385] width 306 height 10
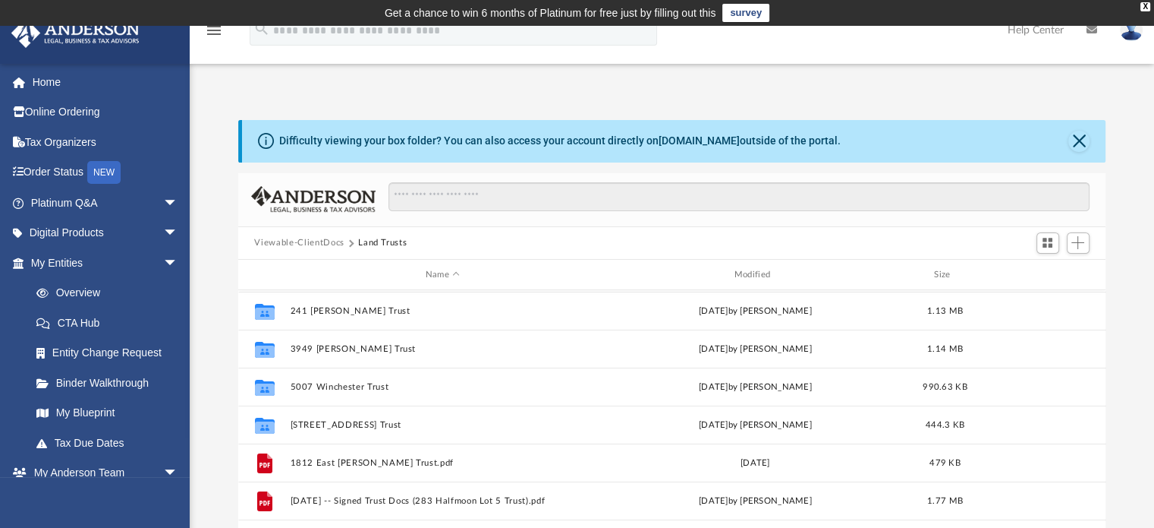
scroll to position [190, 0]
